Goal: Navigation & Orientation: Find specific page/section

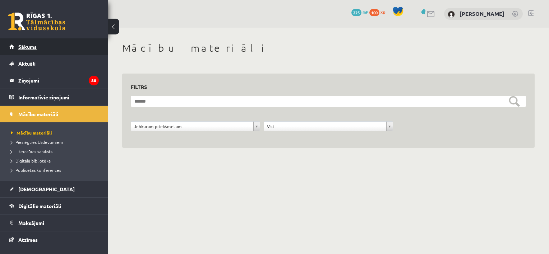
drag, startPoint x: 0, startPoint y: 0, endPoint x: 47, endPoint y: 47, distance: 66.0
click at [47, 47] on link "Sākums" at bounding box center [53, 46] width 89 height 17
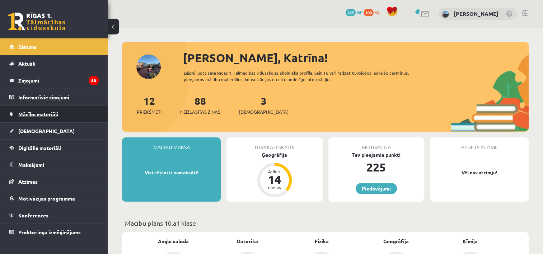
click at [45, 119] on link "Mācību materiāli" at bounding box center [53, 114] width 89 height 17
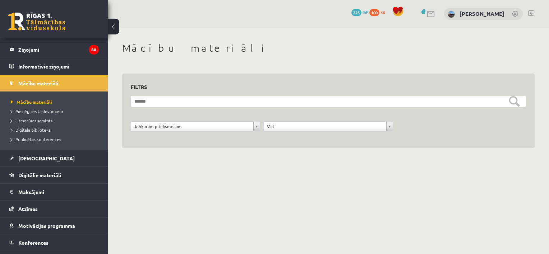
scroll to position [43, 0]
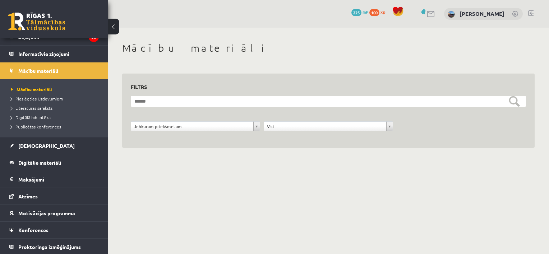
click at [50, 98] on span "Pieslēgties Uzdevumiem" at bounding box center [37, 99] width 52 height 6
click at [58, 145] on link "[DEMOGRAPHIC_DATA]" at bounding box center [53, 146] width 89 height 17
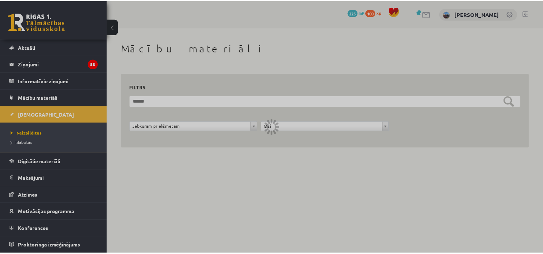
scroll to position [16, 0]
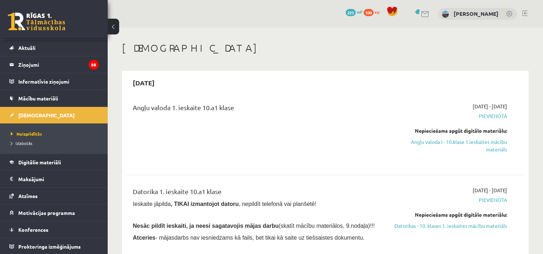
click at [209, 88] on div "[DATE]" at bounding box center [326, 82] width 400 height 17
click at [116, 27] on button at bounding box center [113, 27] width 11 height 16
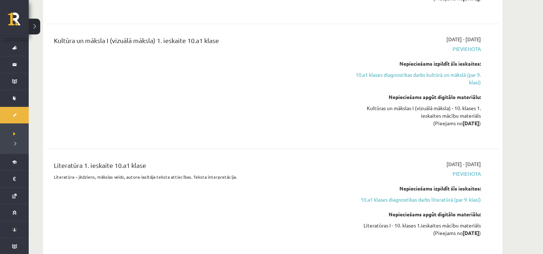
scroll to position [675, 0]
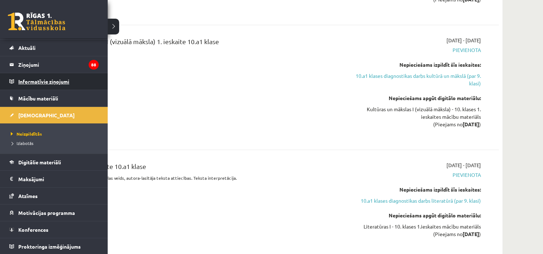
click at [13, 77] on link "Informatīvie ziņojumi 0" at bounding box center [53, 81] width 89 height 17
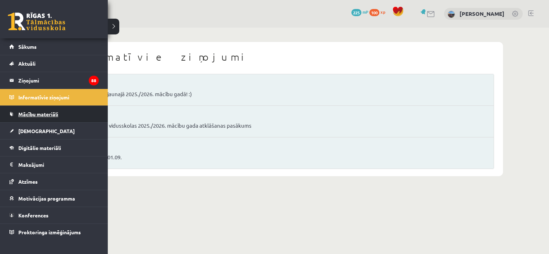
click at [27, 114] on span "Mācību materiāli" at bounding box center [38, 114] width 40 height 6
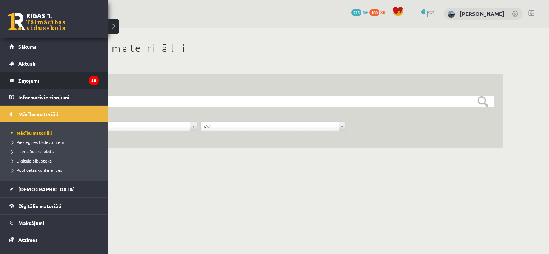
click at [40, 74] on legend "Ziņojumi 88" at bounding box center [58, 80] width 80 height 17
